Goal: Information Seeking & Learning: Learn about a topic

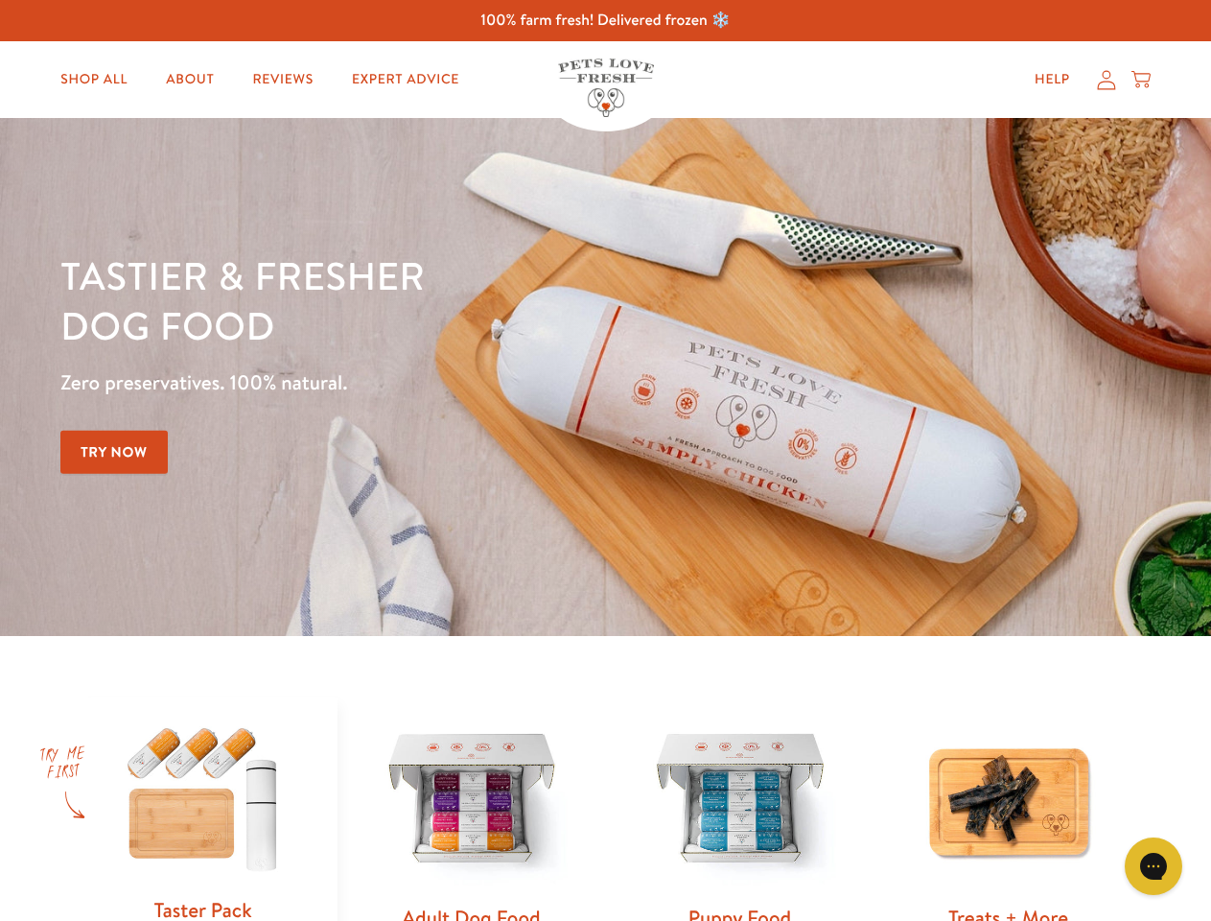
click at [605, 460] on div "Tastier & fresher dog food Zero preservatives. 100% natural. Try Now" at bounding box center [423, 376] width 727 height 253
click at [1154, 866] on icon "Gorgias live chat" at bounding box center [1153, 866] width 18 height 18
